Goal: Information Seeking & Learning: Understand process/instructions

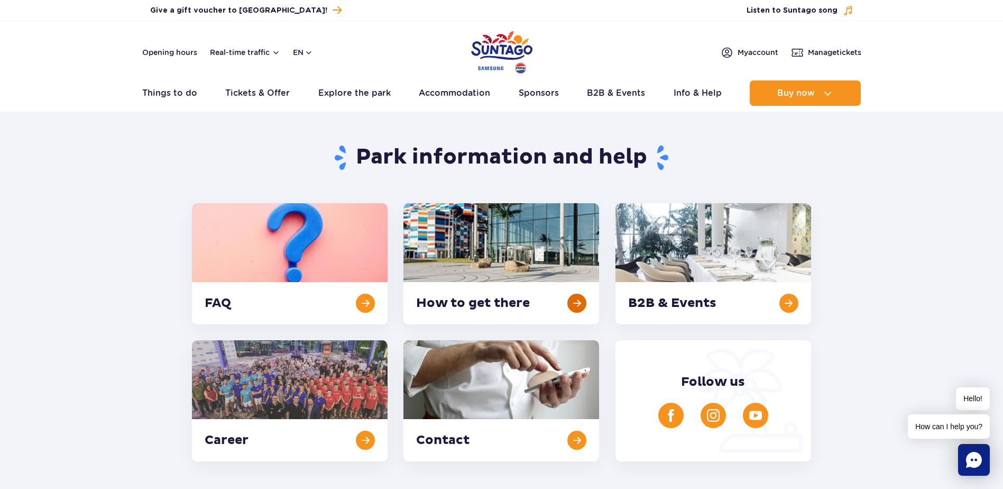
click at [510, 246] on link at bounding box center [502, 263] width 196 height 121
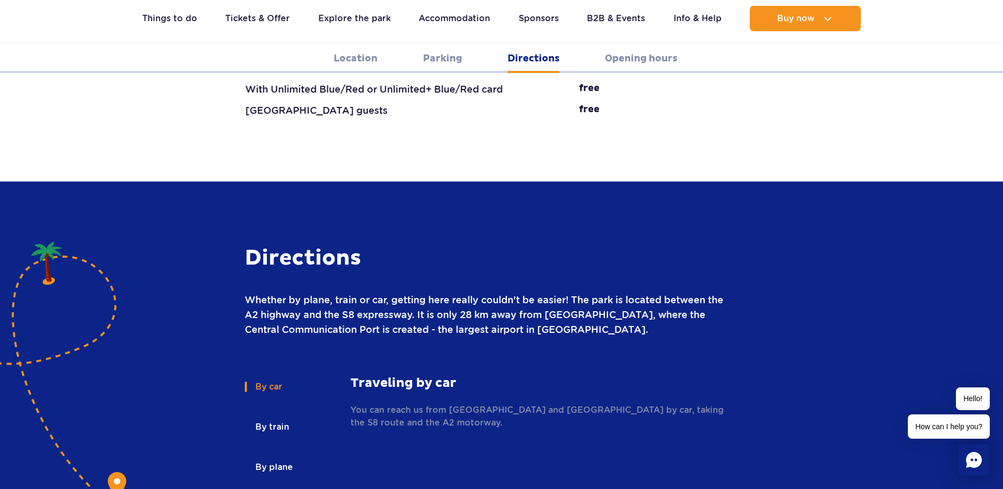
scroll to position [1275, 0]
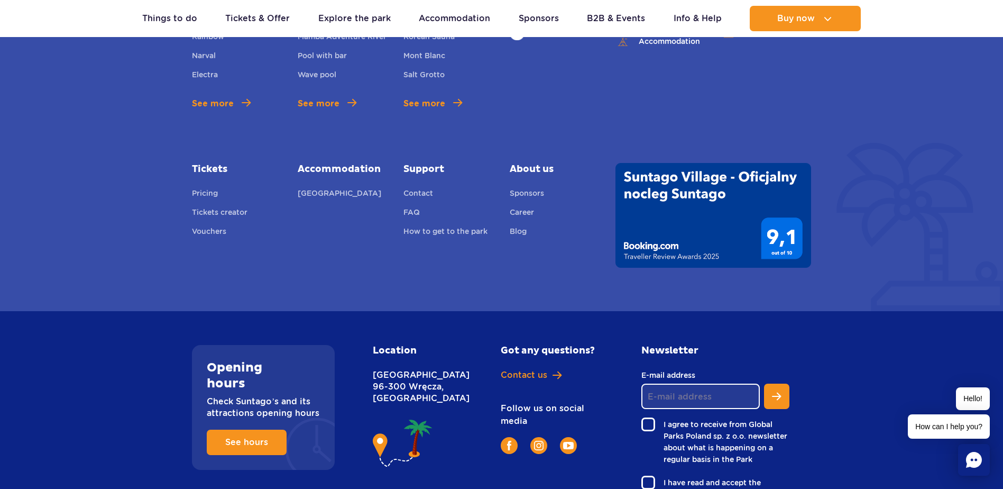
scroll to position [2782, 0]
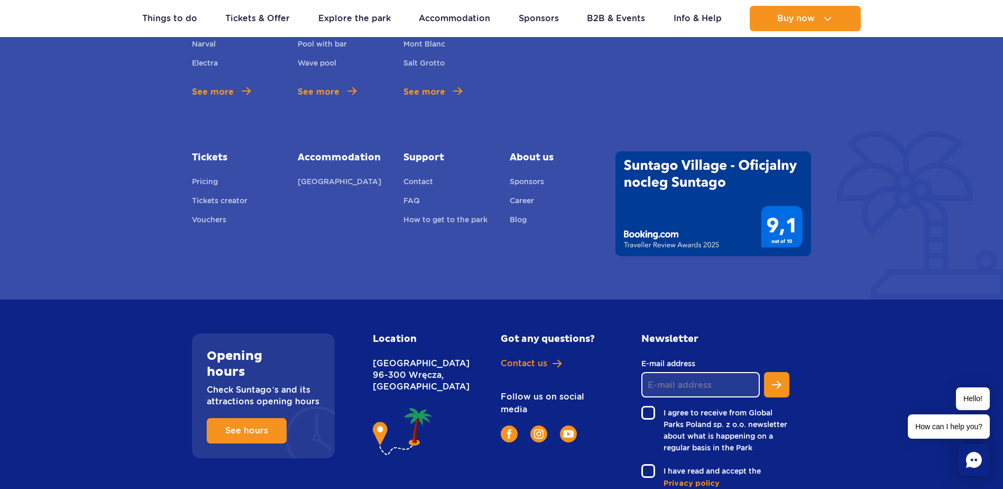
click at [398, 405] on img at bounding box center [403, 432] width 60 height 54
click at [383, 405] on img at bounding box center [403, 432] width 60 height 54
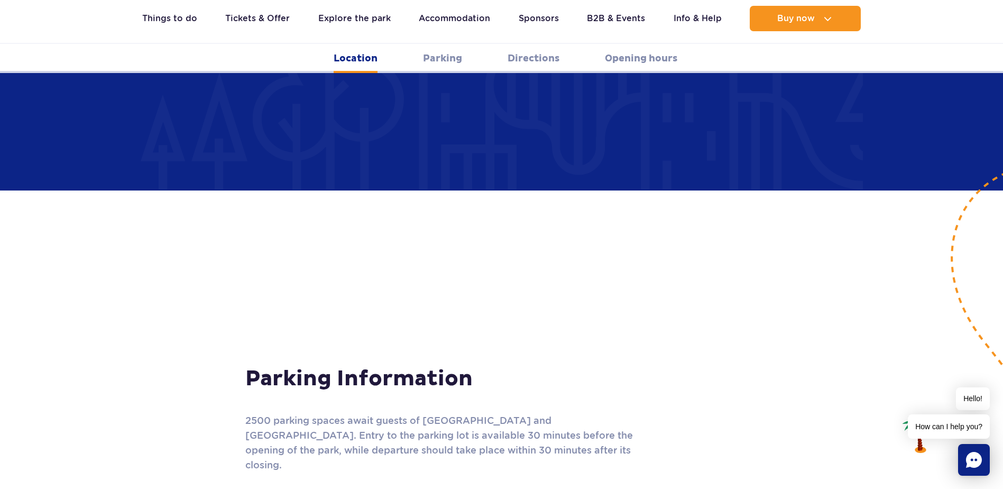
scroll to position [560, 0]
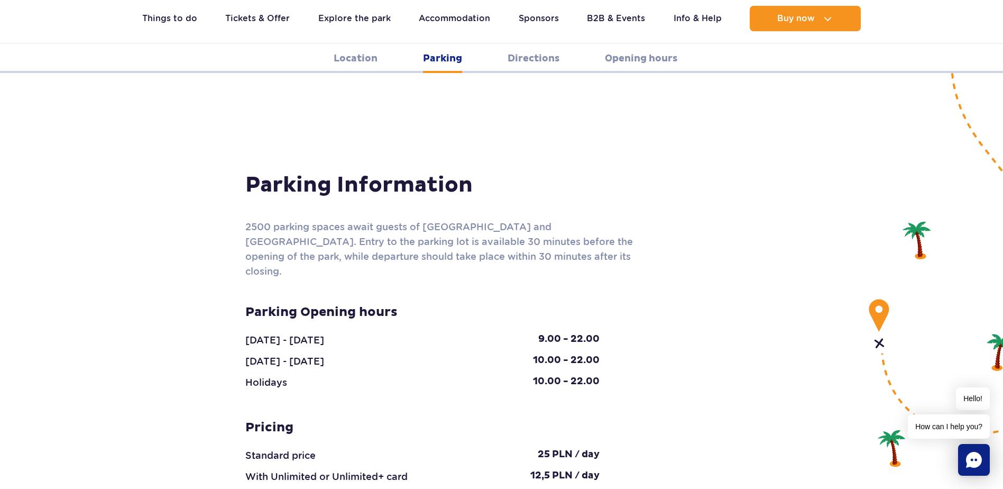
scroll to position [915, 0]
